Goal: Task Accomplishment & Management: Use online tool/utility

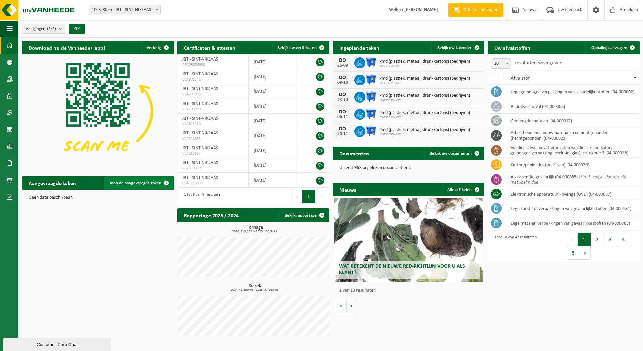
click at [167, 182] on span at bounding box center [166, 182] width 13 height 13
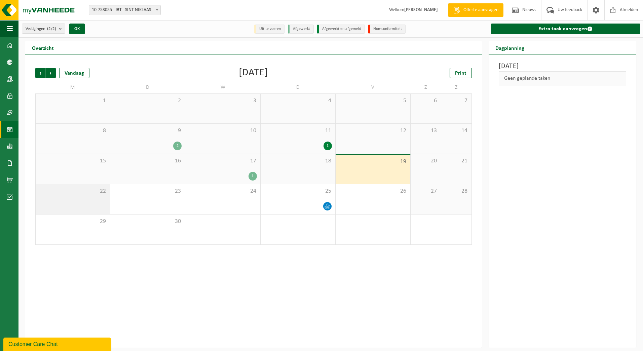
click at [82, 200] on div "22" at bounding box center [73, 199] width 74 height 30
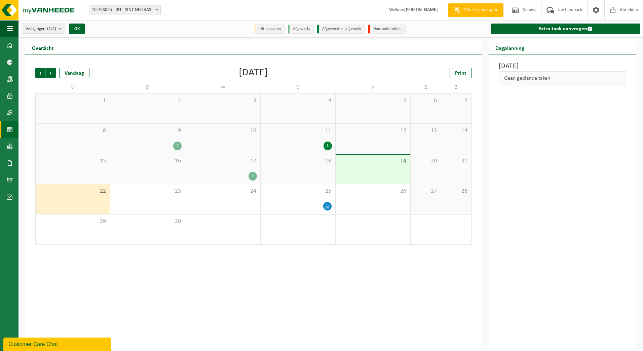
click at [542, 80] on div "Geen geplande taken" at bounding box center [562, 78] width 127 height 14
click at [561, 29] on link "Extra taak aanvragen" at bounding box center [565, 29] width 149 height 11
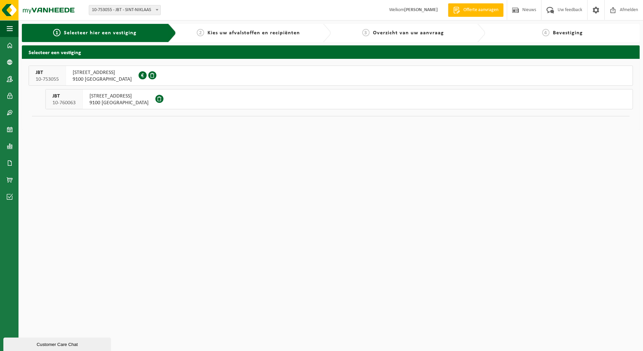
click at [161, 72] on button "JBT 10-753055 BREEDSTRAAT 67 9100 SINT-NIKLAAS 0405.035.475" at bounding box center [331, 76] width 604 height 20
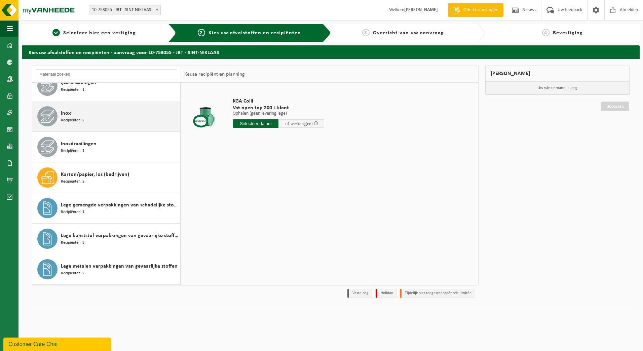
scroll to position [370, 0]
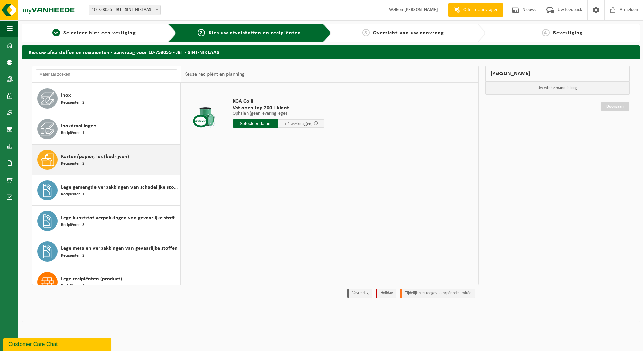
click at [111, 163] on div "Karton/papier, los (bedrijven) Recipiënten: 2" at bounding box center [120, 160] width 118 height 20
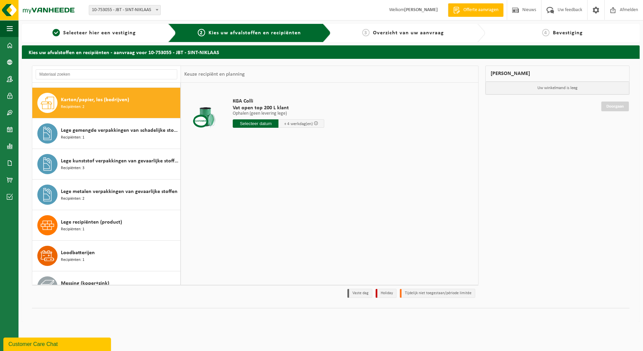
scroll to position [430, 0]
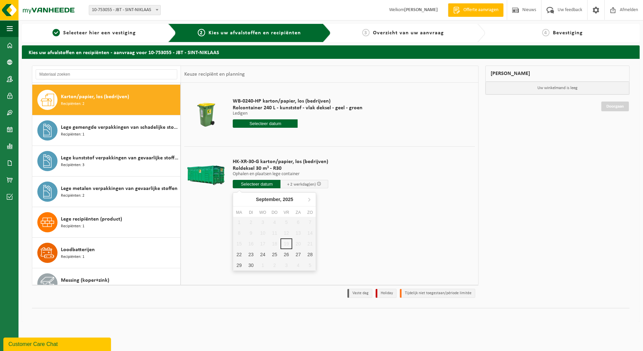
click at [256, 183] on input "text" at bounding box center [257, 184] width 48 height 8
click at [239, 255] on div "22" at bounding box center [239, 254] width 12 height 11
type input "Van 2025-09-22"
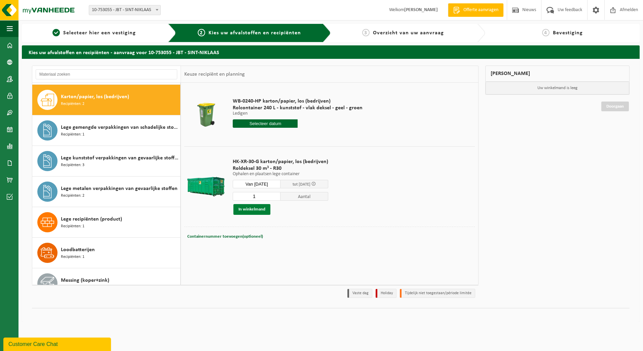
click at [246, 209] on button "In winkelmand" at bounding box center [251, 209] width 37 height 11
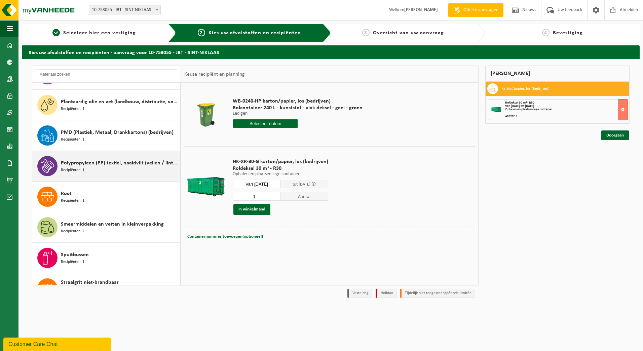
scroll to position [881, 0]
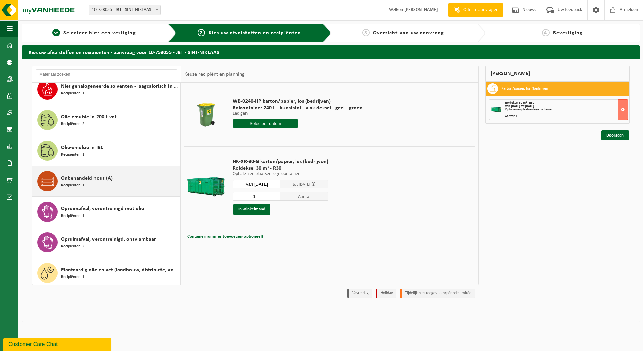
click at [107, 176] on span "Onbehandeld hout (A)" at bounding box center [87, 178] width 52 height 8
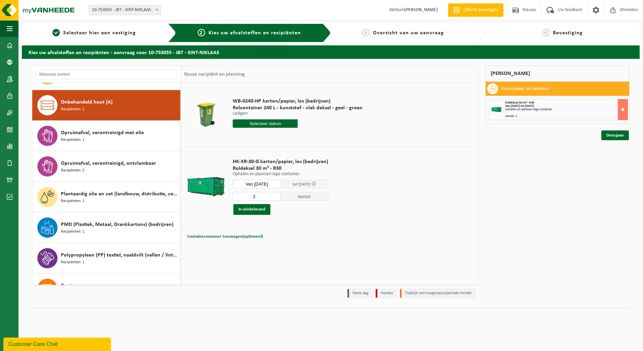
scroll to position [828, 0]
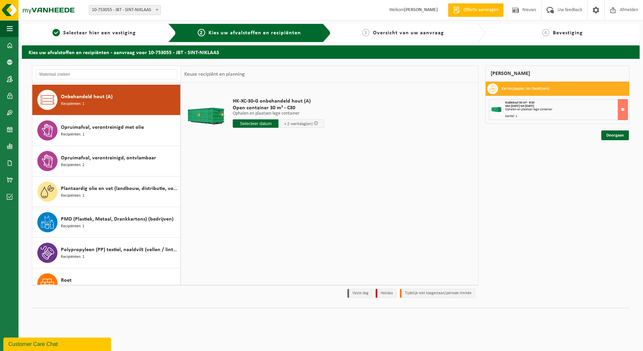
click at [257, 124] on input "text" at bounding box center [256, 123] width 46 height 8
click at [240, 192] on div "22" at bounding box center [239, 194] width 12 height 11
type input "Van 2025-09-22"
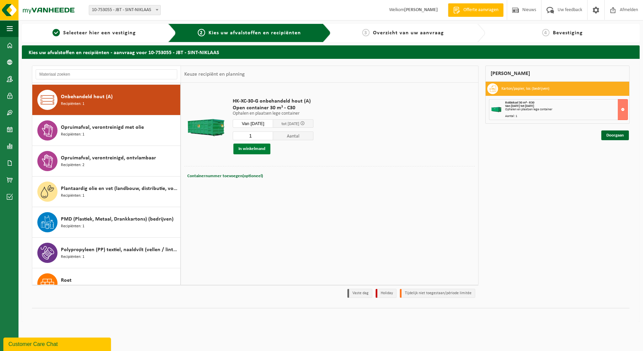
click at [245, 147] on button "In winkelmand" at bounding box center [251, 149] width 37 height 11
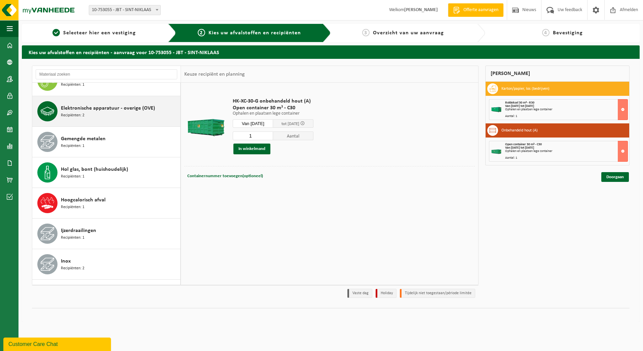
scroll to position [189, 0]
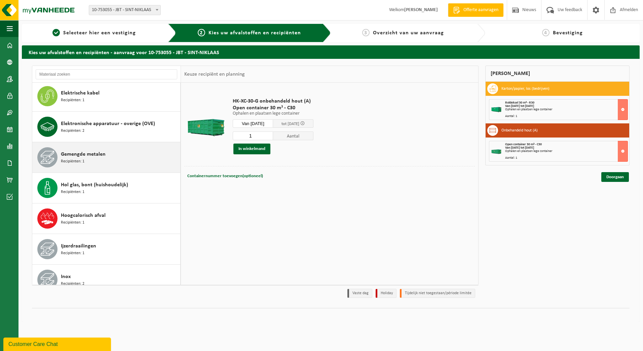
click at [98, 157] on div "Gemengde metalen Recipiënten: 1" at bounding box center [120, 157] width 118 height 20
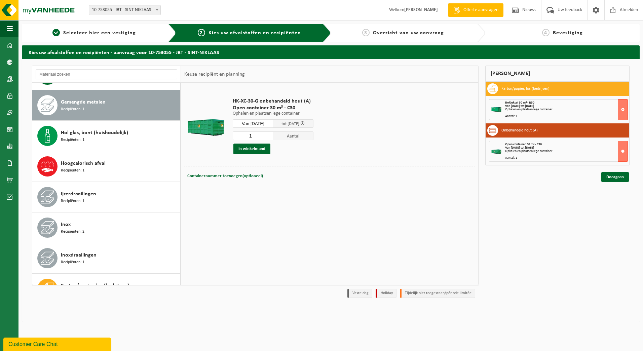
scroll to position [246, 0]
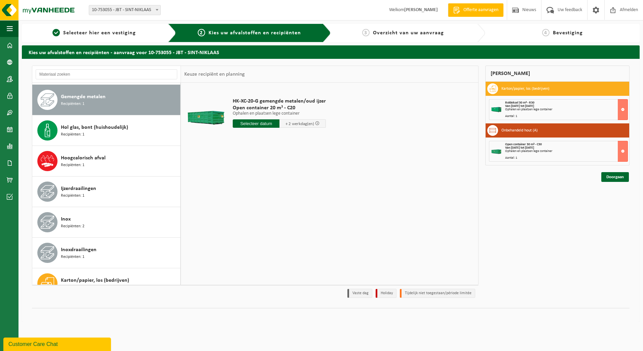
click at [247, 125] on input "text" at bounding box center [256, 123] width 47 height 8
click at [238, 193] on div "22" at bounding box center [239, 194] width 12 height 11
type input "Van 2025-09-22"
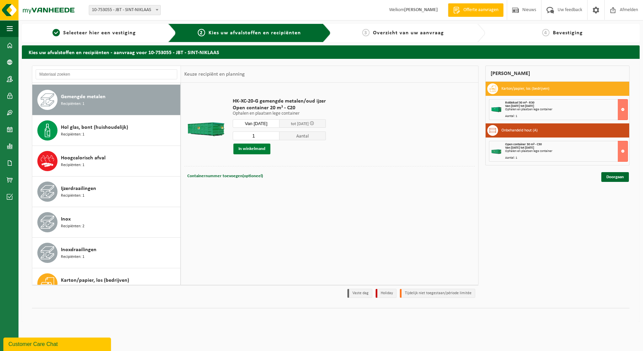
click at [252, 150] on button "In winkelmand" at bounding box center [251, 149] width 37 height 11
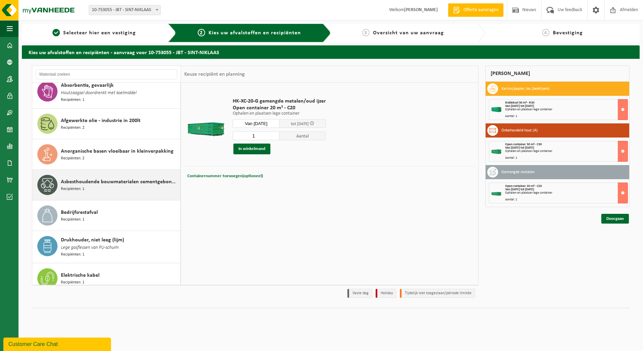
scroll to position [0, 0]
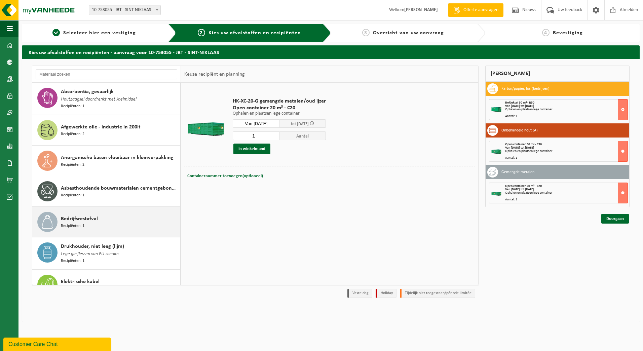
click at [94, 216] on span "Bedrijfsrestafval" at bounding box center [79, 219] width 37 height 8
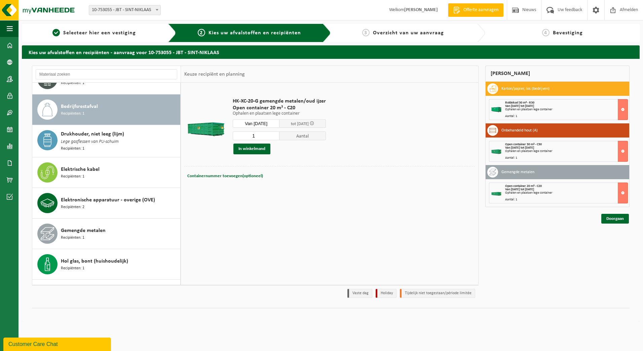
scroll to position [123, 0]
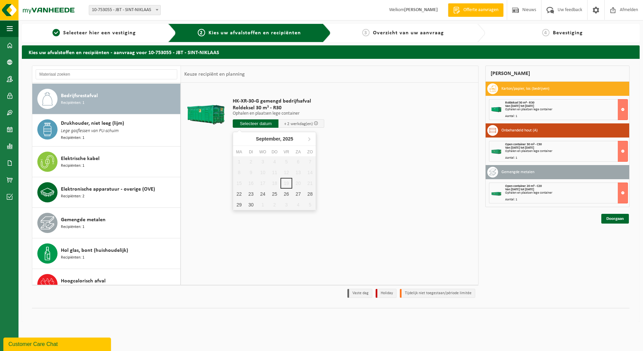
click at [261, 124] on input "text" at bounding box center [256, 123] width 46 height 8
click at [235, 192] on div "22" at bounding box center [239, 194] width 12 height 11
type input "Van 2025-09-22"
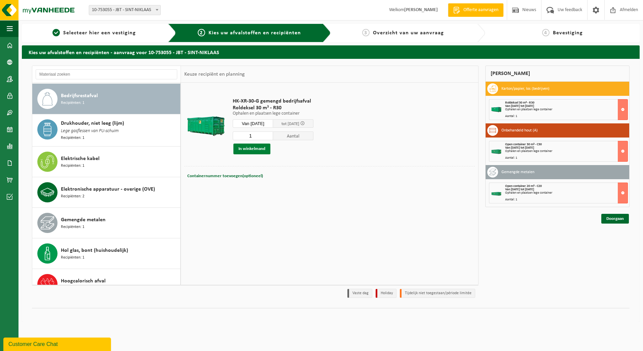
click at [256, 150] on button "In winkelmand" at bounding box center [251, 149] width 37 height 11
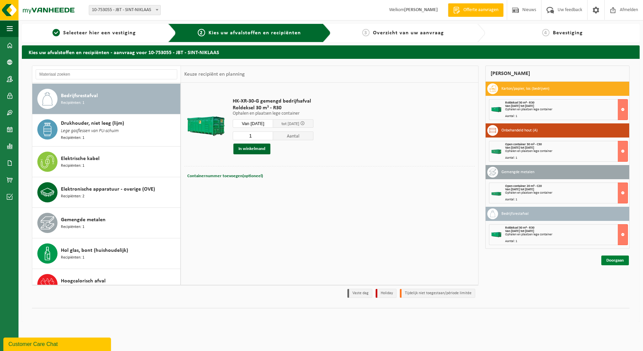
click at [620, 258] on link "Doorgaan" at bounding box center [615, 261] width 28 height 10
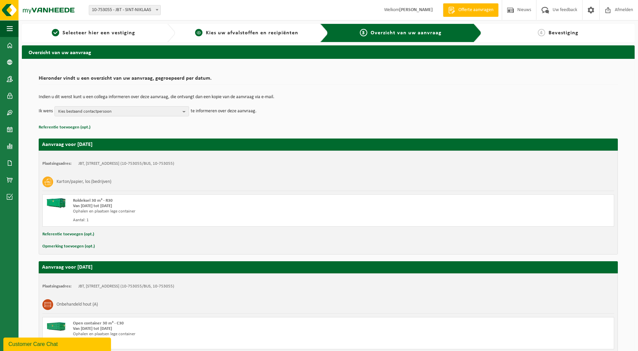
click at [216, 35] on span "Kies uw afvalstoffen en recipiënten" at bounding box center [252, 32] width 92 height 5
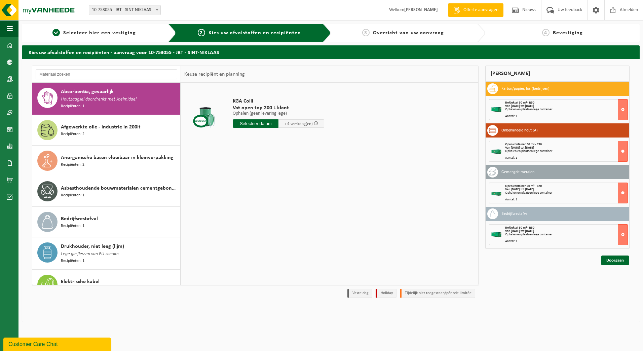
click at [525, 146] on strong "Van [DATE] tot [DATE]" at bounding box center [519, 148] width 29 height 4
click at [502, 150] on div "Open container 30 m³ - C30 Van 2025-09-22 tot 2025-09-24 Ophalen en plaatsen le…" at bounding box center [558, 151] width 139 height 21
click at [495, 133] on icon at bounding box center [492, 130] width 7 height 7
click at [516, 132] on h3 "Onbehandeld hout (A)" at bounding box center [519, 130] width 36 height 11
click at [608, 258] on link "Doorgaan" at bounding box center [615, 261] width 28 height 10
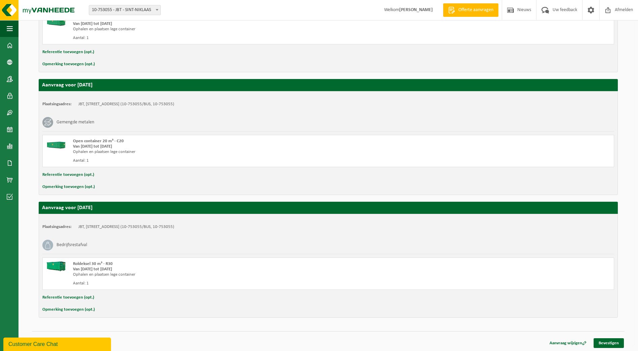
scroll to position [306, 0]
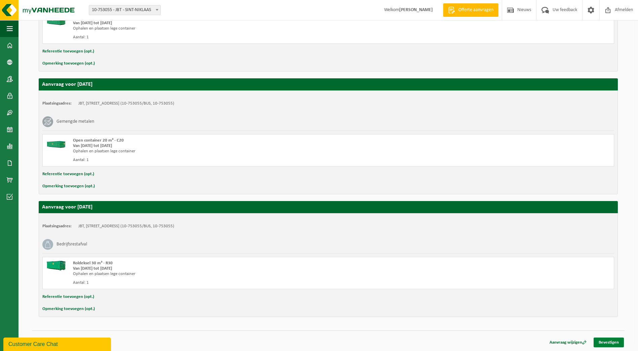
click at [612, 343] on link "Bevestigen" at bounding box center [608, 343] width 30 height 10
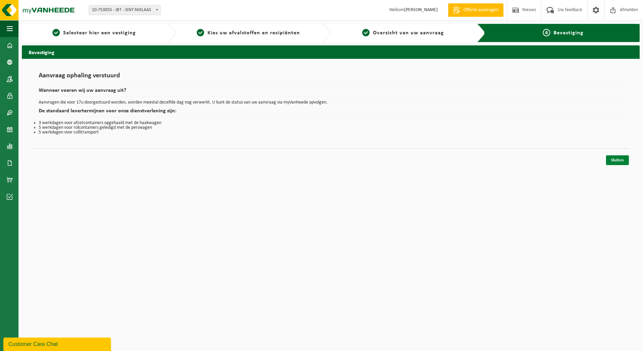
click at [610, 159] on link "Sluiten" at bounding box center [617, 160] width 23 height 10
